Goal: Information Seeking & Learning: Learn about a topic

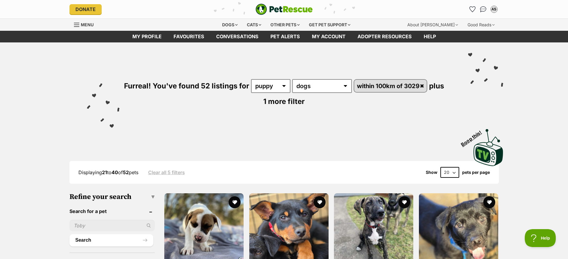
click at [455, 172] on select "20 40 60" at bounding box center [450, 172] width 19 height 11
select select "60"
click at [441, 167] on select "20 40 60" at bounding box center [450, 172] width 19 height 11
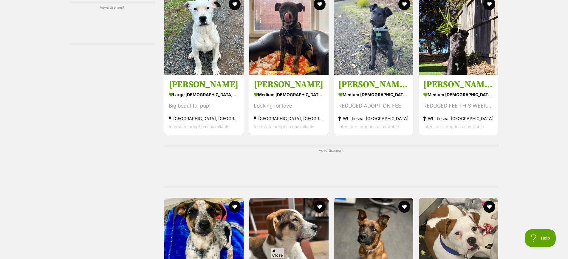
scroll to position [1999, 0]
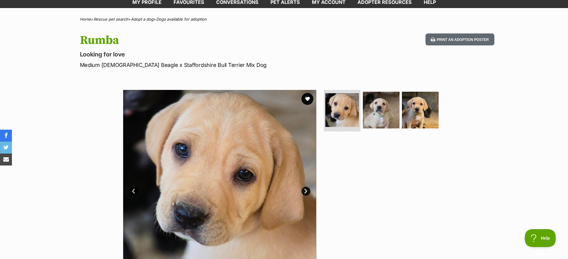
scroll to position [179, 0]
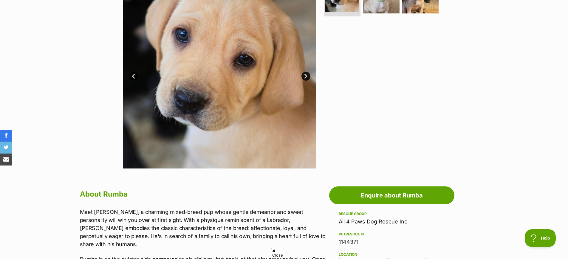
scroll to position [89, 0]
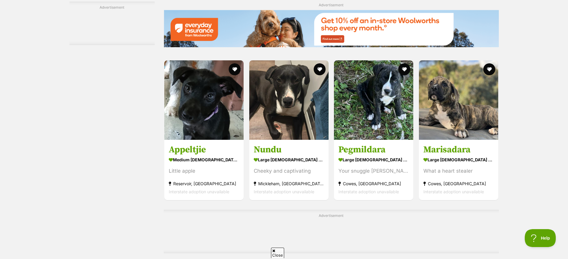
scroll to position [805, 0]
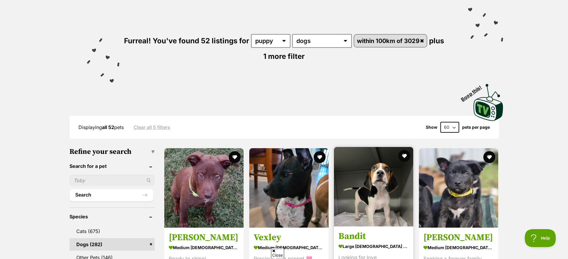
scroll to position [119, 0]
